Goal: Transaction & Acquisition: Download file/media

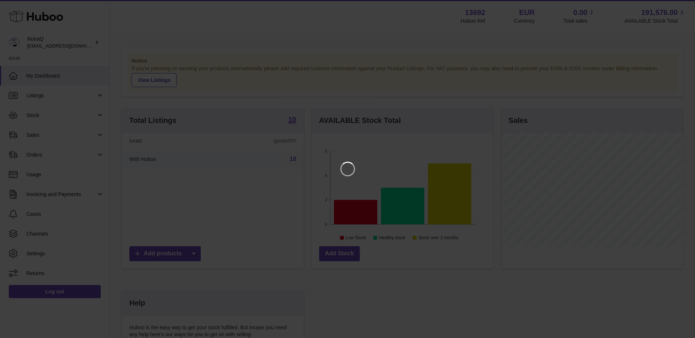
scroll to position [114, 183]
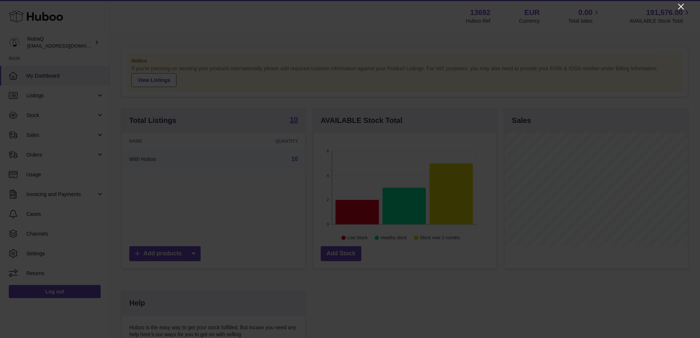
click at [681, 7] on icon "Close" at bounding box center [681, 6] width 9 height 9
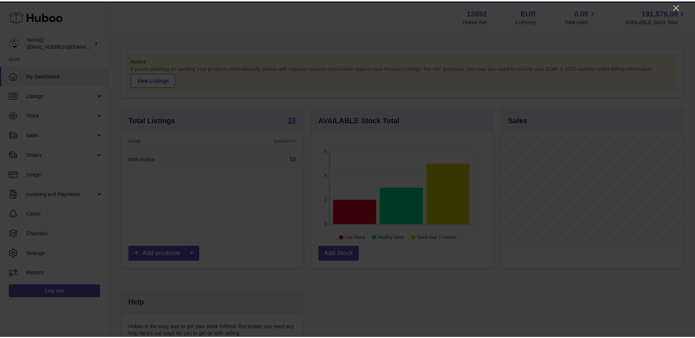
scroll to position [366152, 366084]
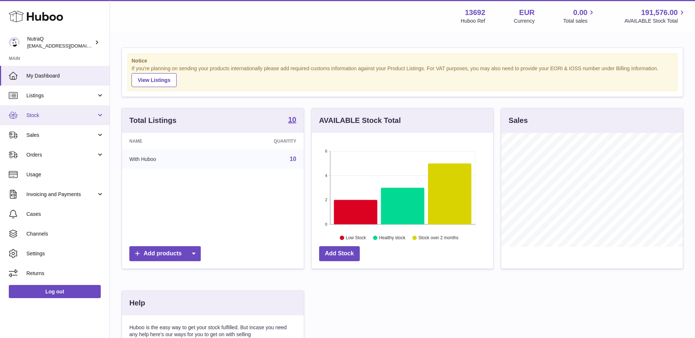
click at [62, 118] on span "Stock" at bounding box center [61, 115] width 70 height 7
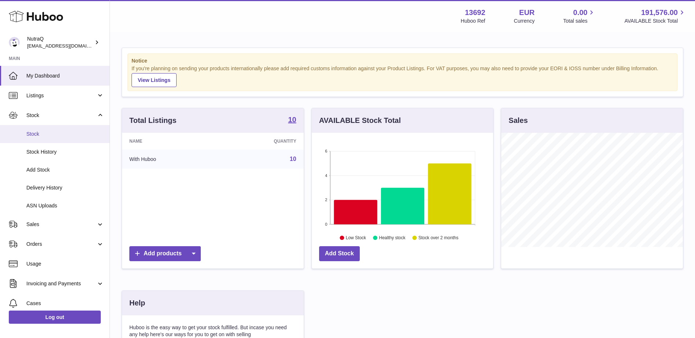
click at [47, 134] on span "Stock" at bounding box center [65, 134] width 78 height 7
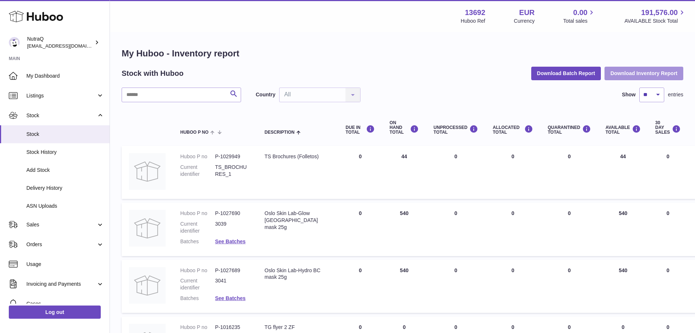
click at [641, 77] on button "Download Inventory Report" at bounding box center [643, 73] width 79 height 13
